Goal: Task Accomplishment & Management: Manage account settings

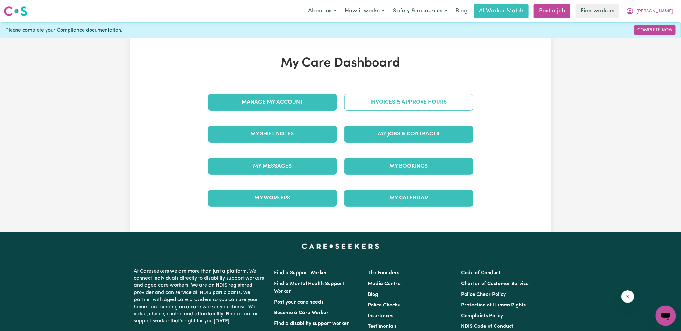
click at [353, 101] on link "Invoices & Approve Hours" at bounding box center [409, 102] width 129 height 17
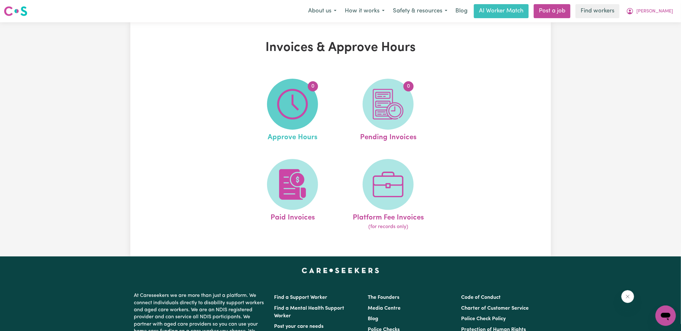
click at [298, 101] on img at bounding box center [292, 104] width 31 height 31
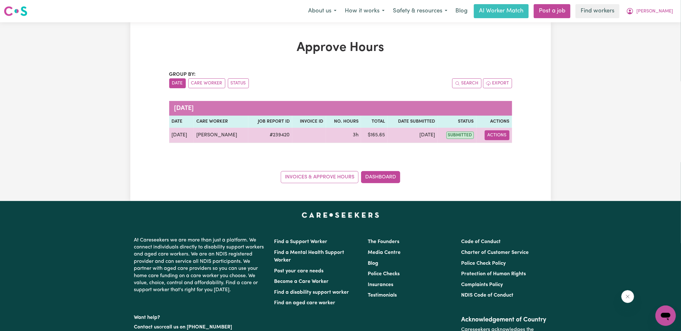
click at [491, 134] on button "Actions" at bounding box center [497, 135] width 25 height 10
click at [505, 148] on link "View Job Report" at bounding box center [512, 149] width 55 height 13
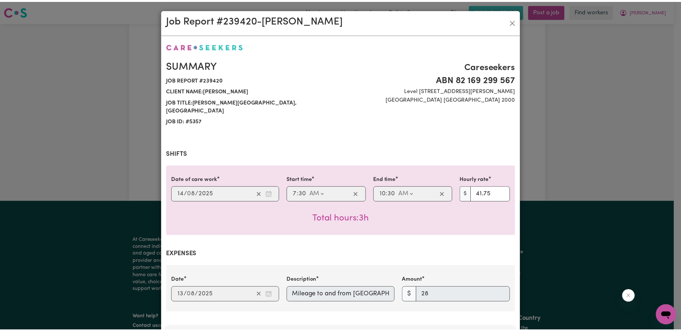
scroll to position [198, 0]
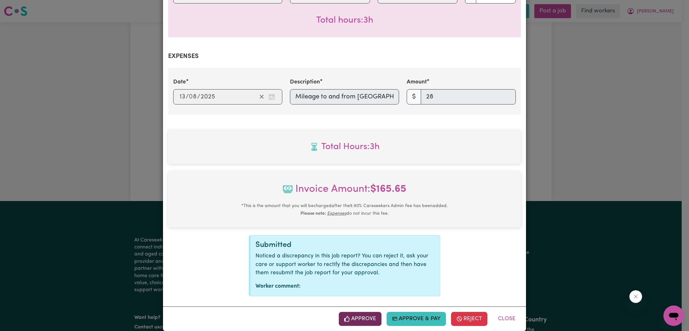
click at [367, 312] on button "Approve" at bounding box center [360, 319] width 43 height 14
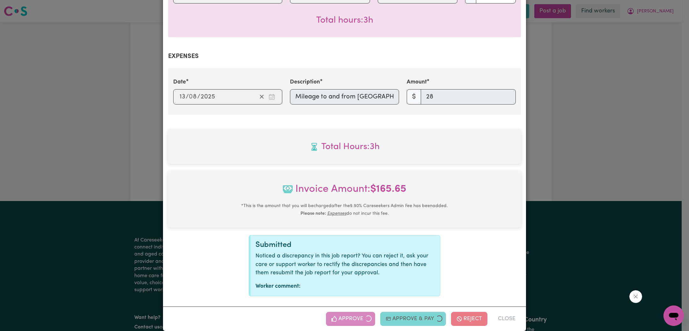
click at [613, 137] on div "Job Report # 239420 - [PERSON_NAME] Summary Job report # 239420 Client name: [P…" at bounding box center [344, 165] width 689 height 331
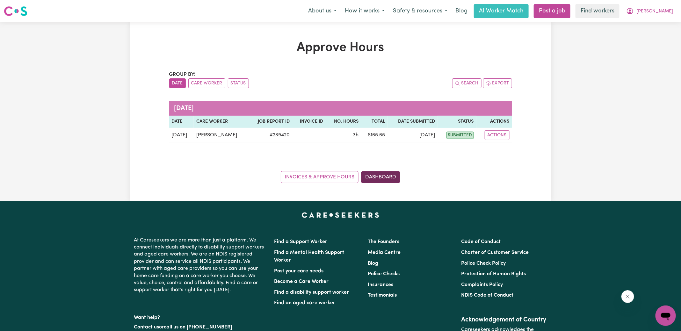
click at [385, 178] on link "Dashboard" at bounding box center [380, 177] width 39 height 12
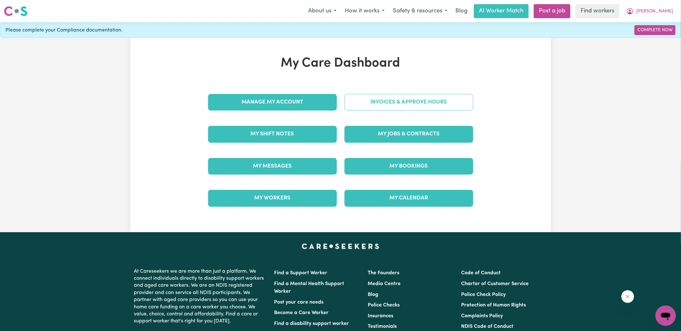
click at [384, 99] on link "Invoices & Approve Hours" at bounding box center [409, 102] width 129 height 17
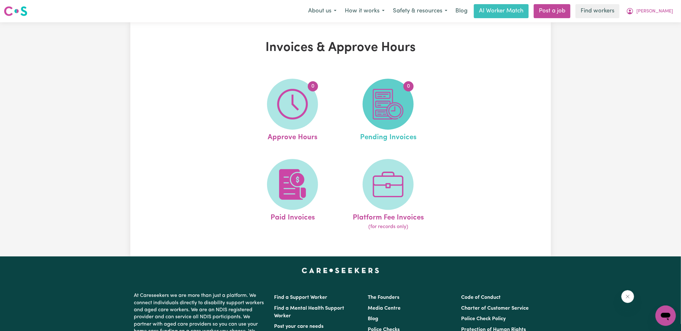
click at [385, 106] on img at bounding box center [388, 104] width 31 height 31
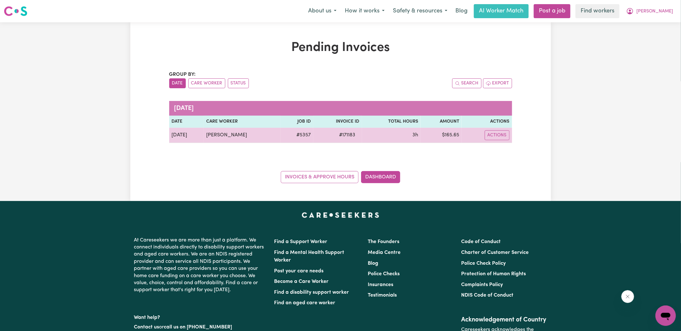
click at [349, 135] on span "# 171183" at bounding box center [348, 135] width 24 height 8
copy span "171183"
click at [452, 136] on td "$ 165.65" at bounding box center [441, 135] width 41 height 15
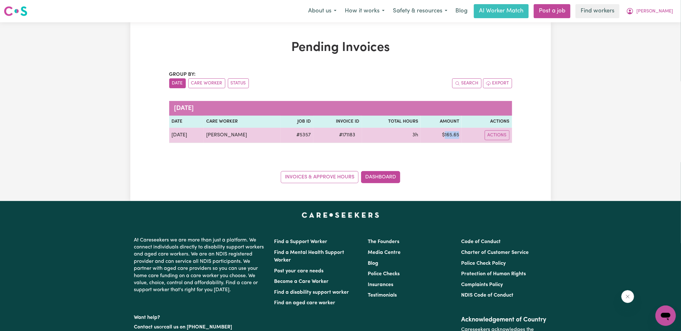
copy td "165.65"
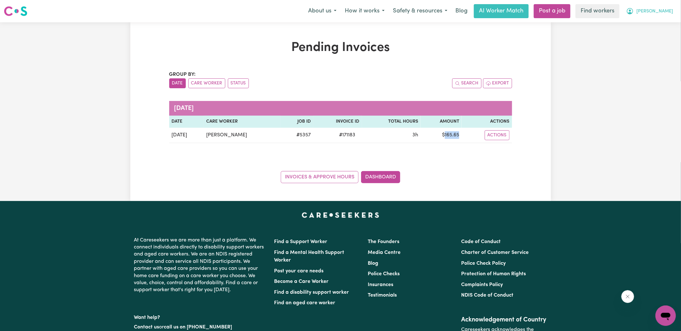
click at [662, 11] on span "[PERSON_NAME]" at bounding box center [655, 11] width 37 height 7
click at [657, 33] on link "Logout" at bounding box center [652, 37] width 50 height 12
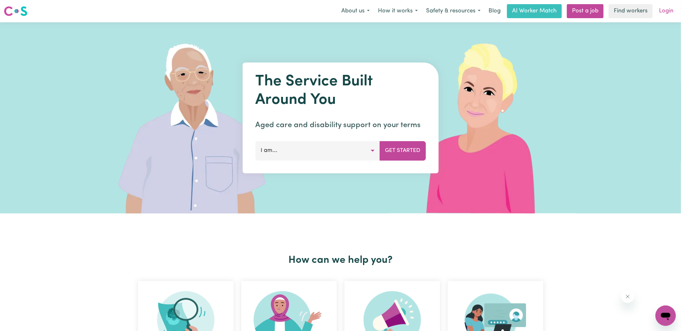
click at [665, 12] on link "Login" at bounding box center [666, 11] width 22 height 14
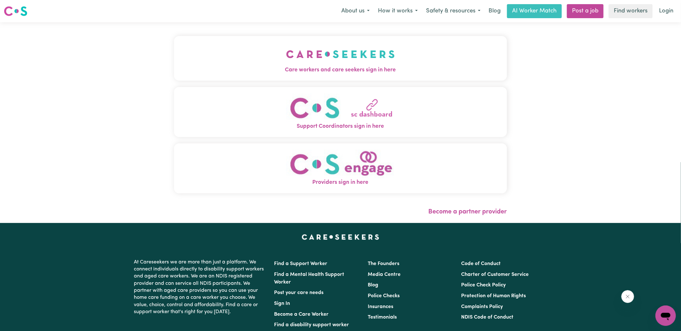
click at [192, 67] on span "Care workers and care seekers sign in here" at bounding box center [340, 70] width 333 height 8
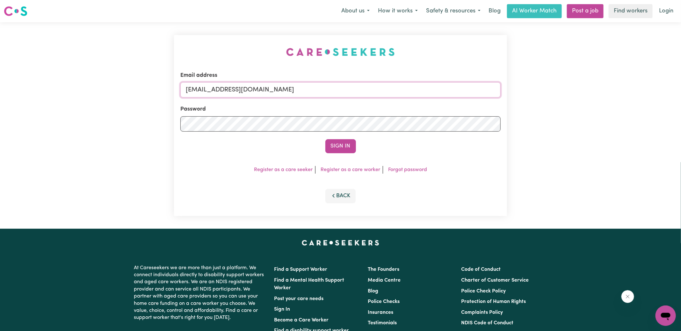
click at [402, 117] on form "Email address [EMAIL_ADDRESS][DOMAIN_NAME] Password Sign In" at bounding box center [340, 112] width 320 height 82
type input "[EMAIL_ADDRESS][DOMAIN_NAME]"
click at [325, 139] on button "Sign In" at bounding box center [340, 146] width 31 height 14
